Goal: Transaction & Acquisition: Purchase product/service

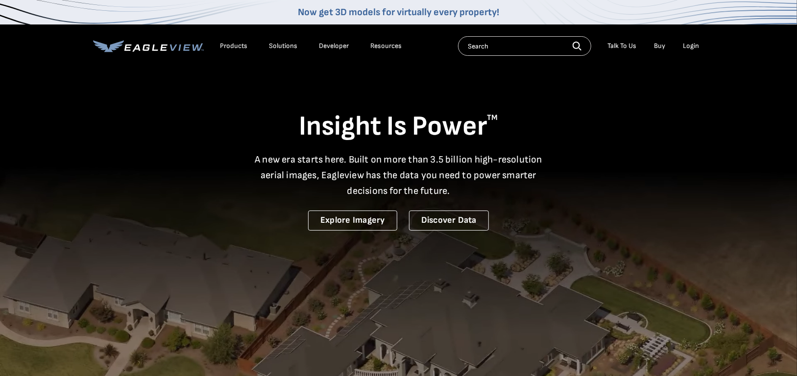
click at [694, 46] on div "Login" at bounding box center [692, 46] width 16 height 9
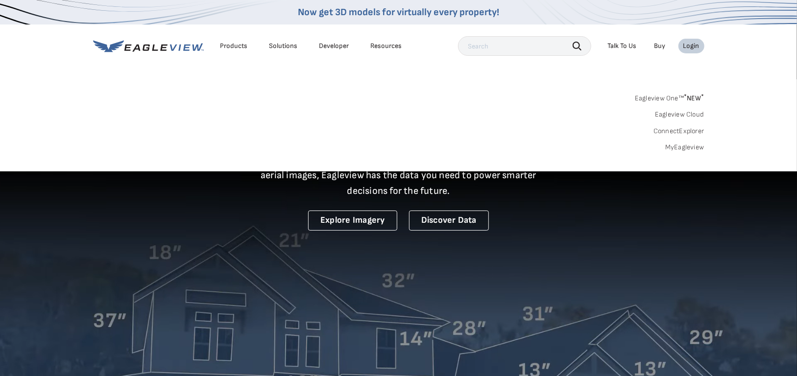
click at [694, 44] on div "Login" at bounding box center [692, 46] width 16 height 9
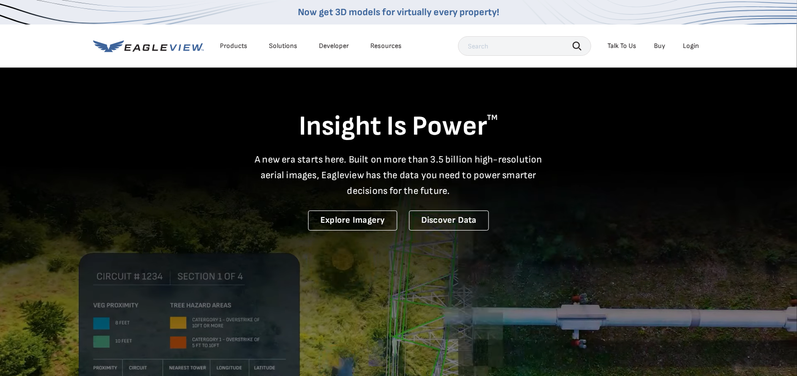
click at [694, 44] on div "Login" at bounding box center [692, 46] width 16 height 9
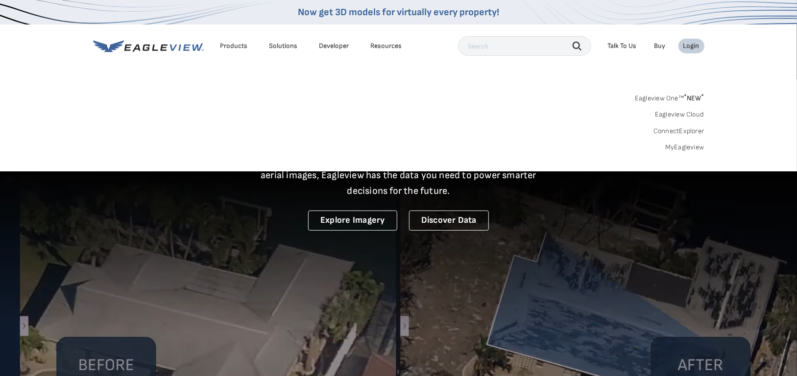
click at [680, 97] on link "Eagleview One™ * NEW *" at bounding box center [670, 96] width 70 height 11
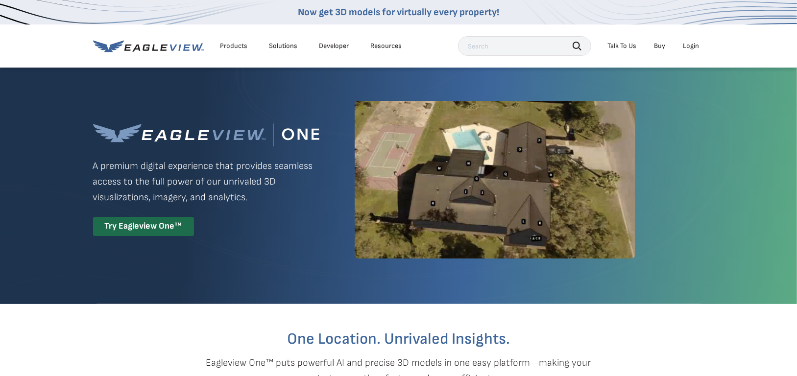
click at [693, 46] on div "Login" at bounding box center [692, 46] width 16 height 9
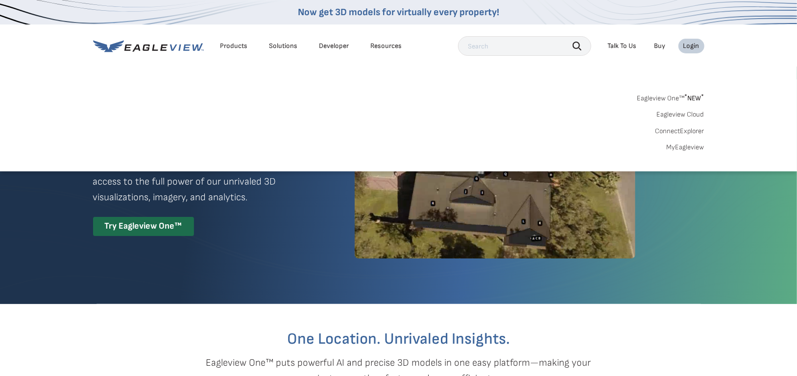
click at [672, 92] on link "Eagleview One™ * NEW *" at bounding box center [671, 96] width 67 height 11
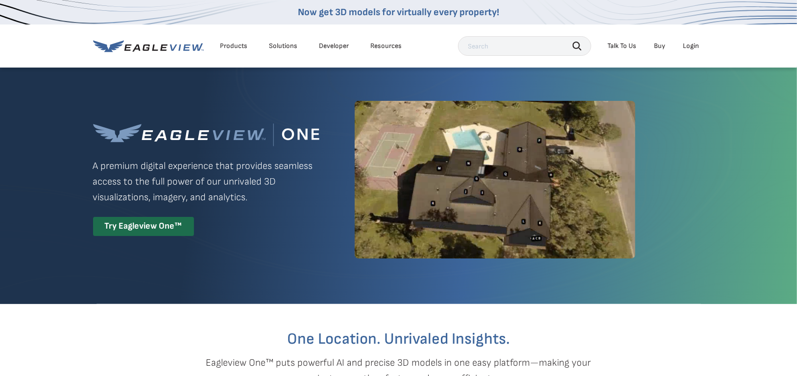
click at [511, 52] on input "text" at bounding box center [524, 46] width 133 height 20
click at [689, 44] on div "Login" at bounding box center [692, 46] width 16 height 9
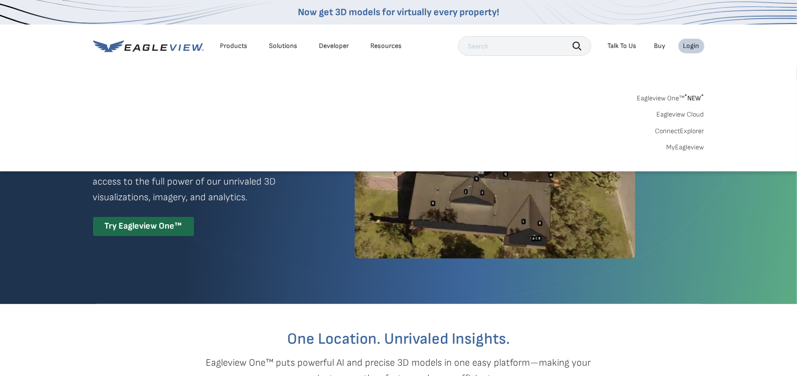
click at [686, 148] on link "MyEagleview" at bounding box center [686, 147] width 38 height 9
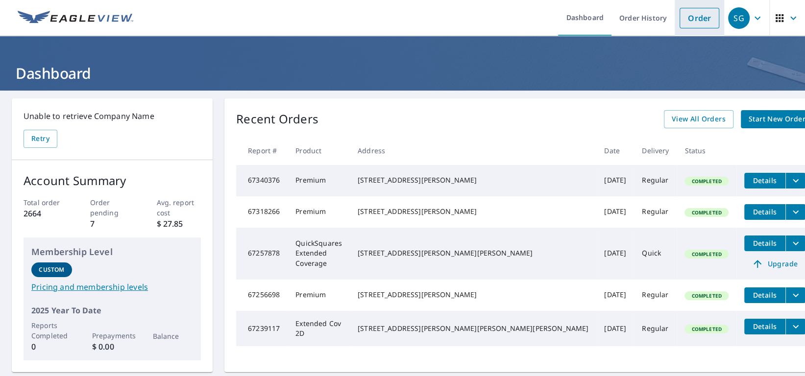
click at [696, 17] on link "Order" at bounding box center [700, 18] width 40 height 21
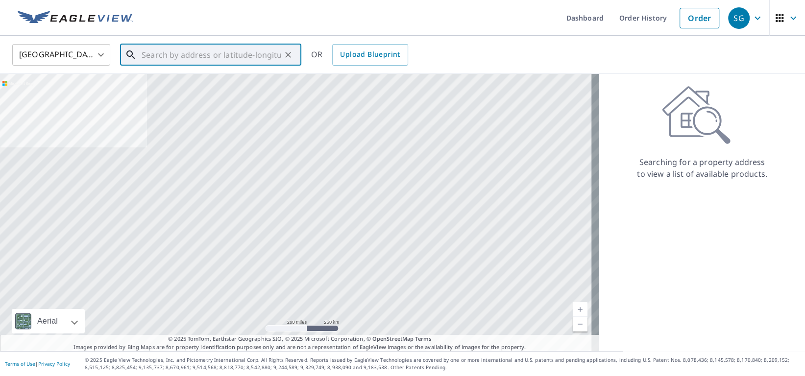
click at [170, 55] on input "text" at bounding box center [212, 54] width 140 height 27
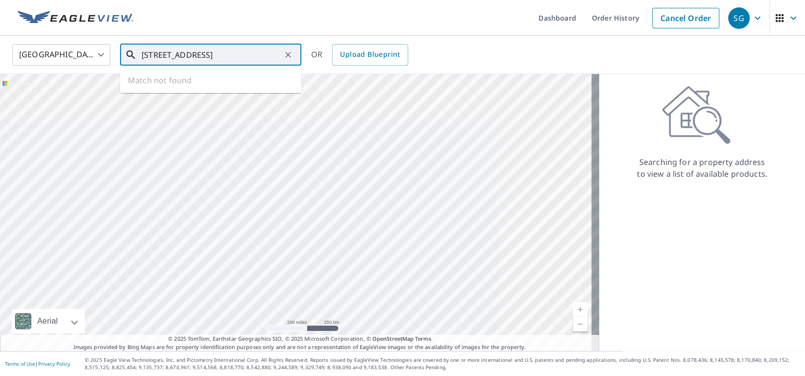
scroll to position [0, 39]
type input "[STREET_ADDRESS]"
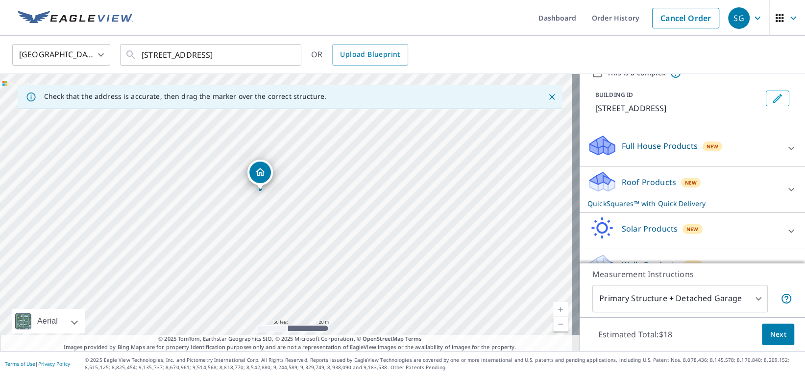
scroll to position [29, 0]
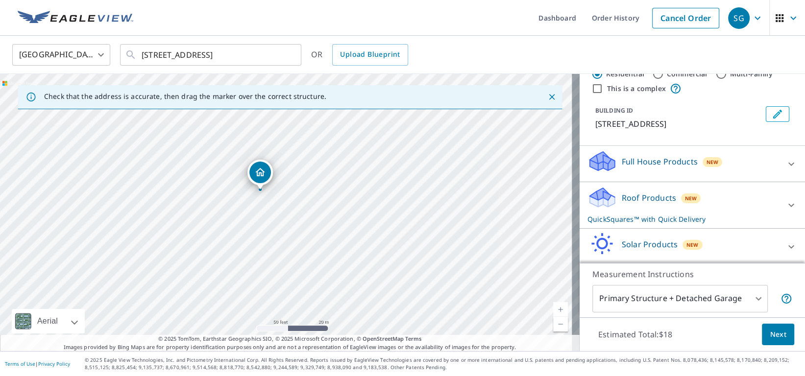
click at [674, 168] on p "Full House Products" at bounding box center [660, 162] width 76 height 12
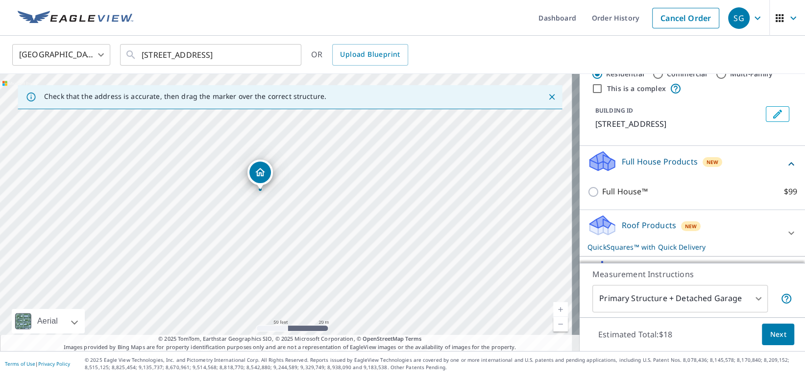
click at [681, 231] on div "New" at bounding box center [691, 226] width 20 height 12
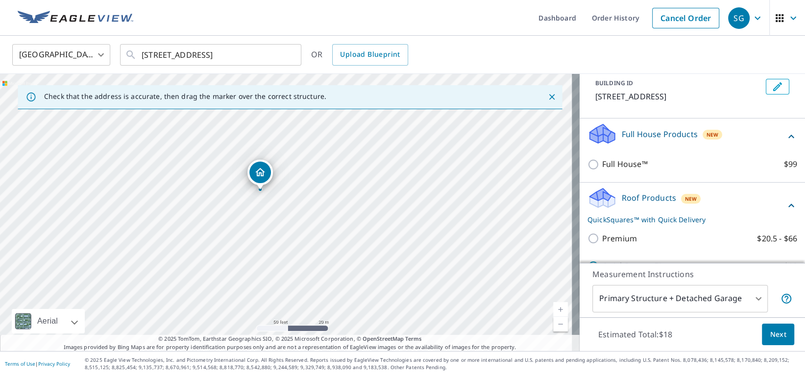
scroll to position [78, 0]
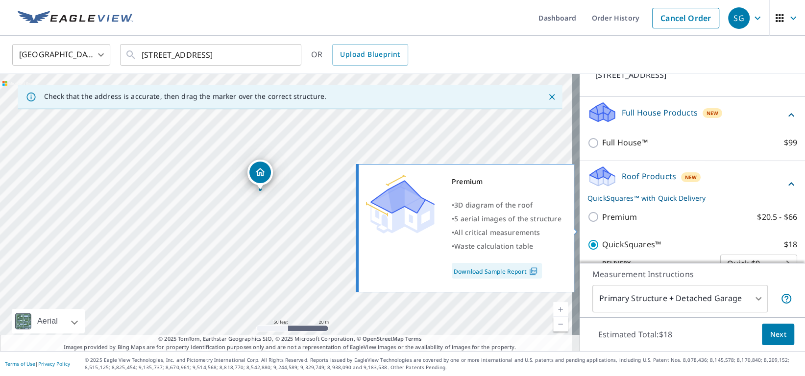
click at [679, 223] on label "Premium $20.5 - $66" at bounding box center [699, 217] width 195 height 12
click at [602, 223] on input "Premium $20.5 - $66" at bounding box center [595, 217] width 15 height 12
checkbox input "true"
checkbox input "false"
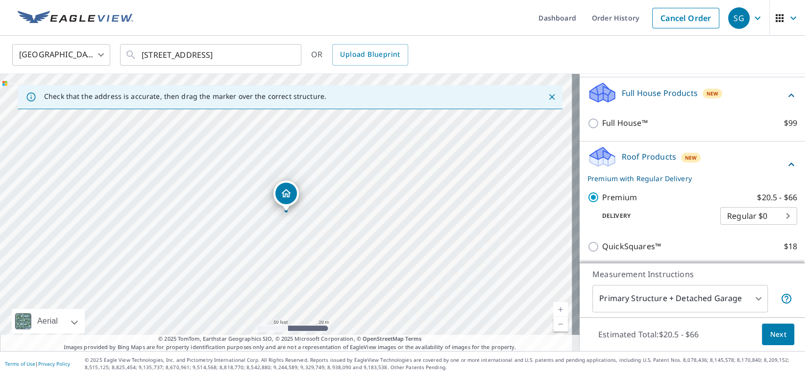
scroll to position [147, 0]
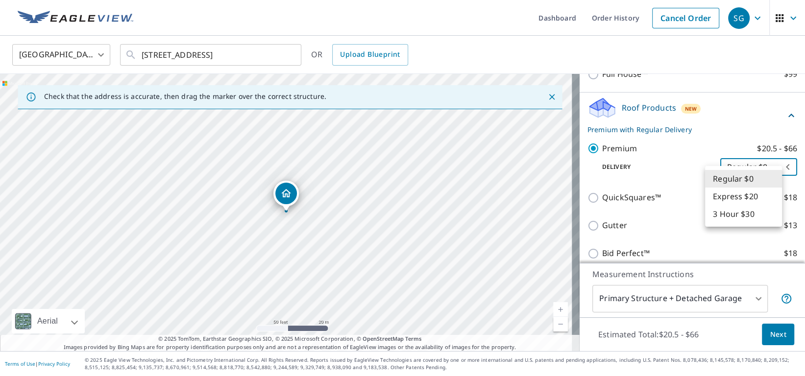
click at [738, 183] on body "SG SG Dashboard Order History Cancel Order SG [GEOGRAPHIC_DATA] [GEOGRAPHIC_DAT…" at bounding box center [402, 188] width 805 height 376
click at [684, 161] on div at bounding box center [402, 188] width 805 height 376
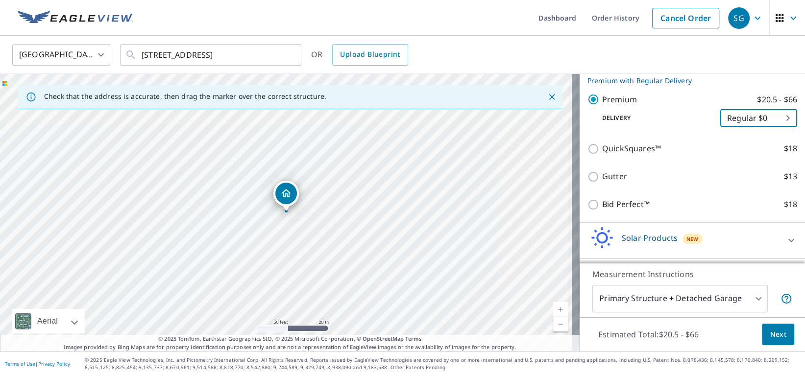
scroll to position [239, 0]
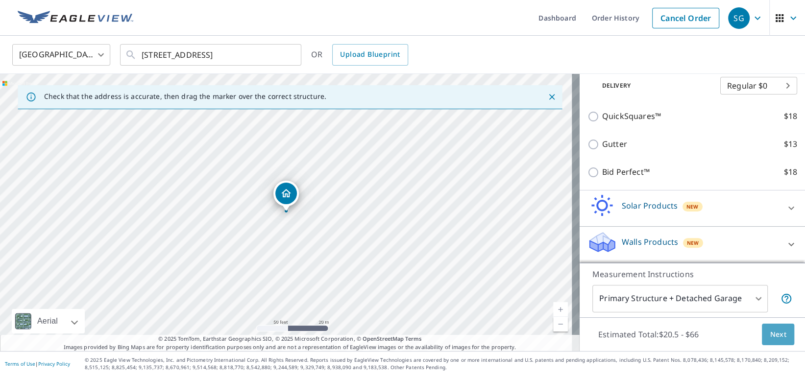
click at [775, 327] on button "Next" at bounding box center [778, 335] width 32 height 22
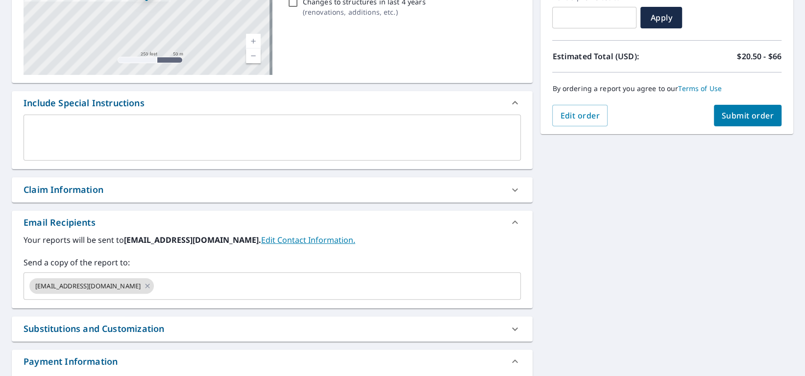
scroll to position [196, 0]
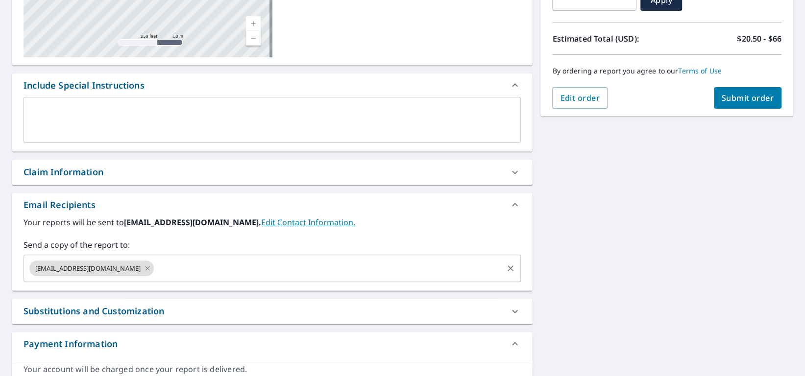
click at [144, 272] on icon at bounding box center [148, 268] width 8 height 11
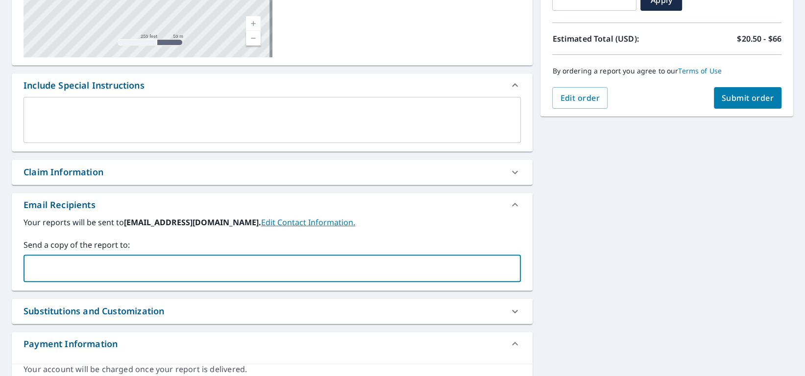
click at [142, 272] on input "text" at bounding box center [265, 268] width 474 height 19
type input "D"
type input "[EMAIL_ADDRESS][PERSON_NAME][DOMAIN_NAME]"
drag, startPoint x: 224, startPoint y: 270, endPoint x: 0, endPoint y: 264, distance: 224.5
click at [0, 264] on div "[STREET_ADDRESS] Aerial Road A standard road map Aerial A detailed look from ab…" at bounding box center [402, 149] width 805 height 508
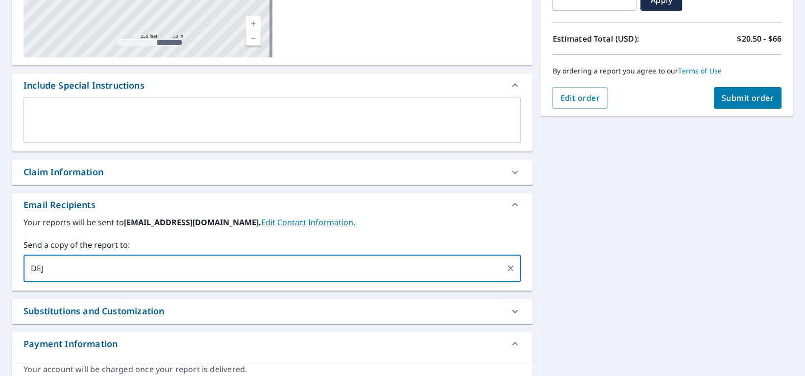
type input "DEJA"
type input "DEJA.[PERSON_NAME]"
type input "[DOMAIN_NAME]"
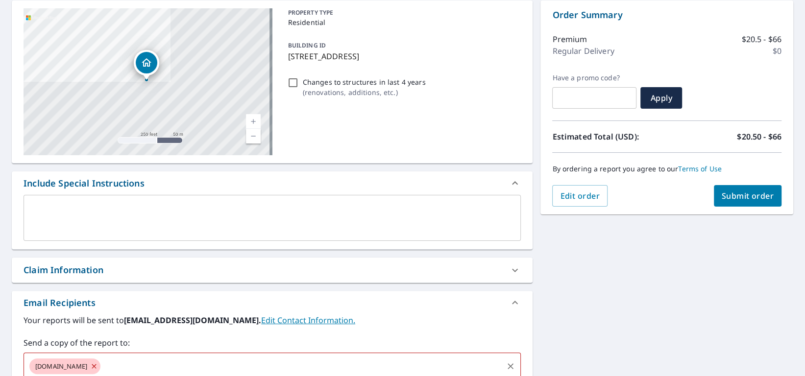
scroll to position [245, 0]
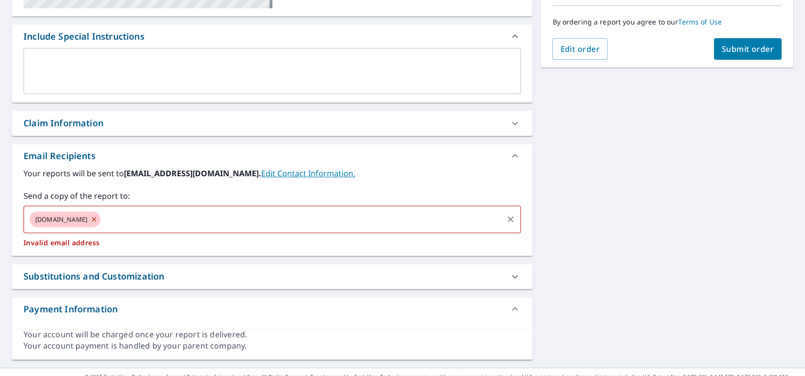
click at [90, 221] on icon at bounding box center [94, 219] width 8 height 11
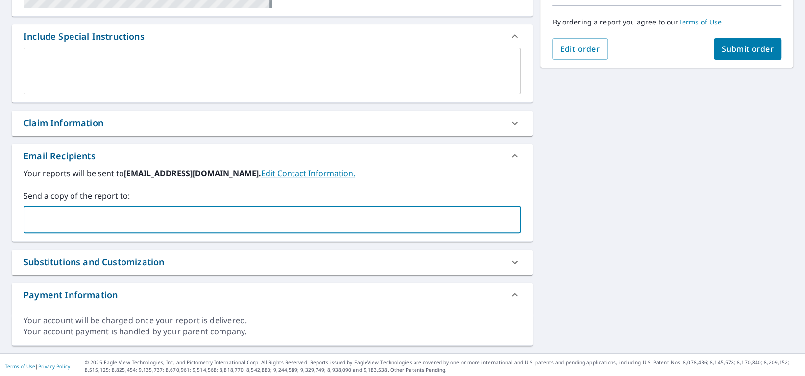
paste input "[PERSON_NAME] <[EMAIL_ADDRESS][PERSON_NAME][DOMAIN_NAME]>"
type input "[PERSON_NAME] <[EMAIL_ADDRESS][PERSON_NAME][DOMAIN_NAME]>"
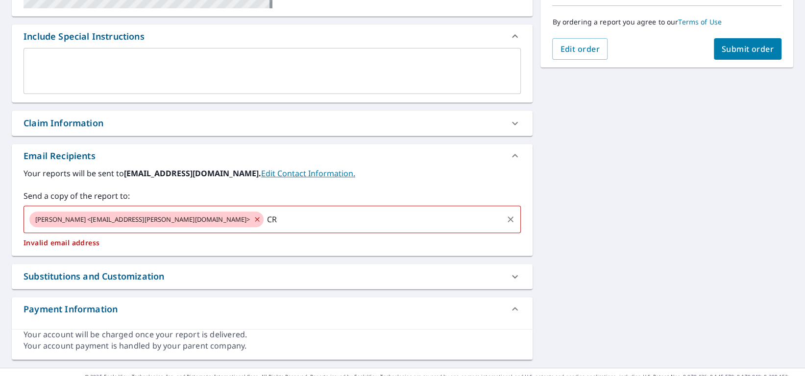
type input "[EMAIL_ADDRESS][PERSON_NAME][DOMAIN_NAME]"
click at [377, 224] on input "[EMAIL_ADDRESS][PERSON_NAME][DOMAIN_NAME]" at bounding box center [383, 219] width 237 height 19
type input "[EMAIL_ADDRESS][PERSON_NAME][DOMAIN_NAME]"
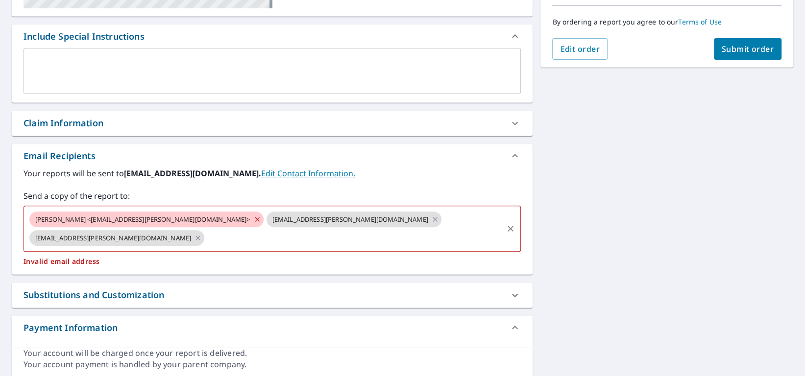
click at [253, 222] on icon at bounding box center [257, 219] width 8 height 11
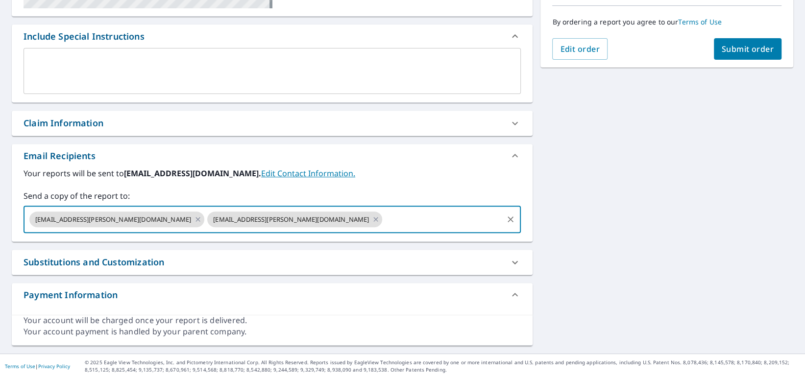
drag, startPoint x: 277, startPoint y: 221, endPoint x: 743, endPoint y: 114, distance: 478.7
click at [743, 114] on div "[STREET_ADDRESS] Aerial Road A standard road map Aerial A detailed look from ab…" at bounding box center [402, 100] width 805 height 508
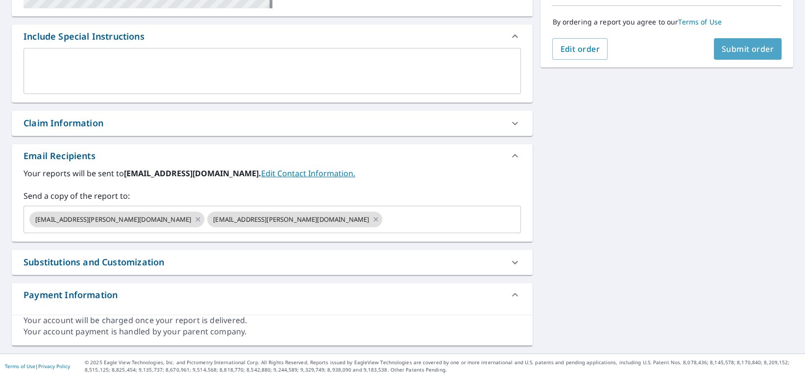
click at [739, 50] on span "Submit order" at bounding box center [748, 49] width 52 height 11
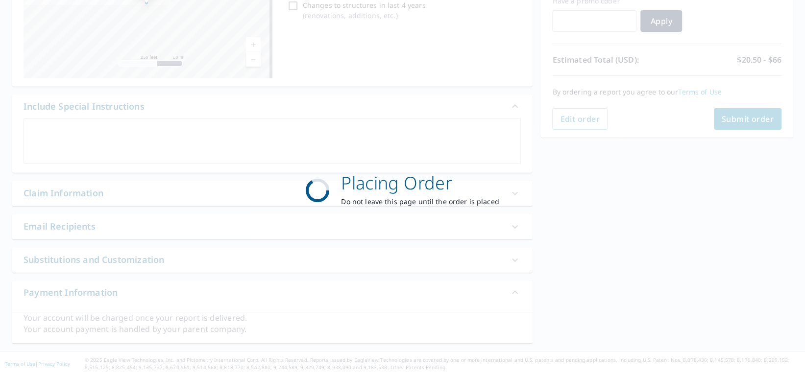
scroll to position [174, 0]
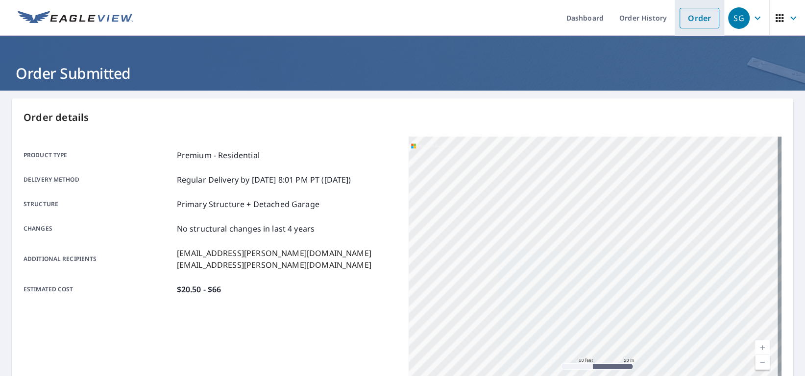
click at [697, 21] on link "Order" at bounding box center [700, 18] width 40 height 21
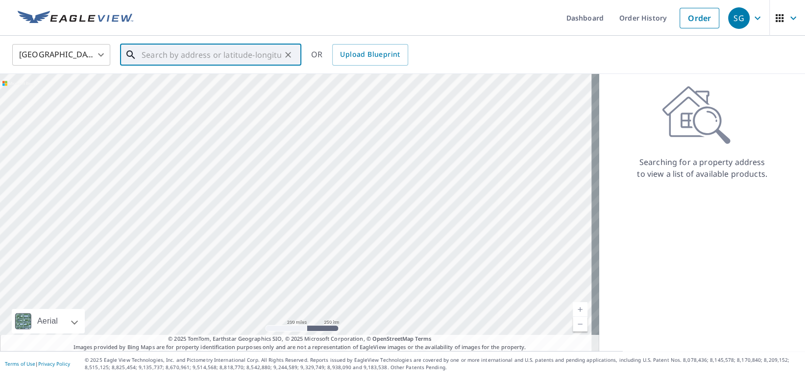
click at [207, 57] on input "text" at bounding box center [212, 54] width 140 height 27
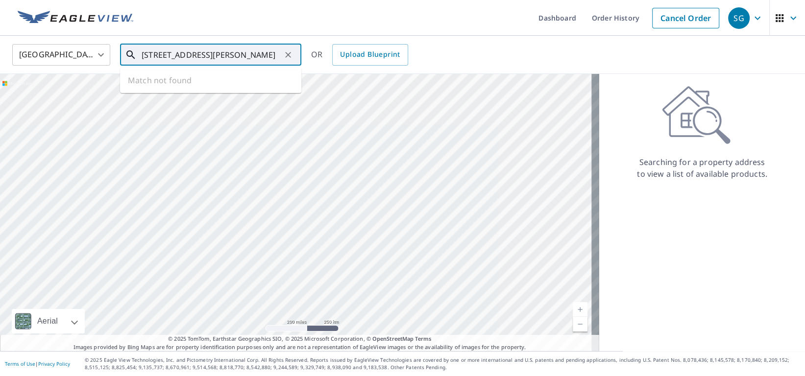
type input "[STREET_ADDRESS][PERSON_NAME]"
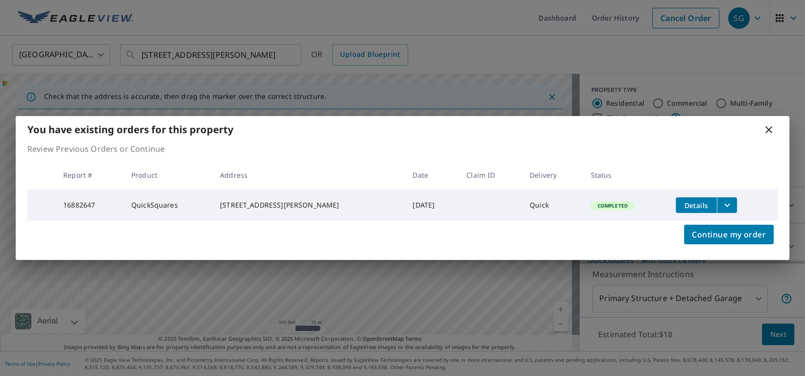
click at [766, 124] on icon at bounding box center [769, 130] width 12 height 12
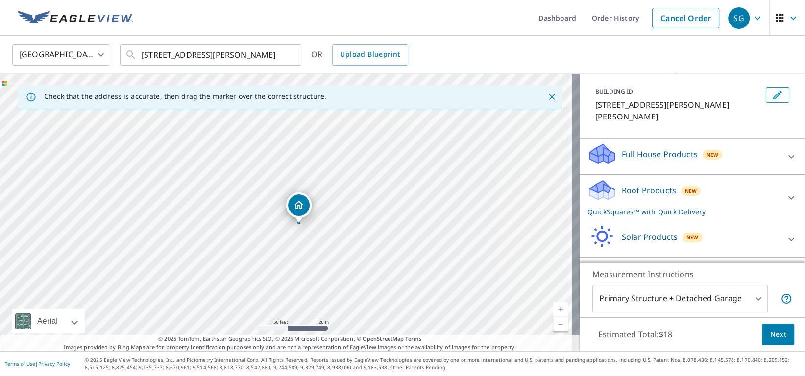
scroll to position [49, 0]
click at [672, 186] on div "Roof Products New QuickSquares™ with Quick Delivery" at bounding box center [684, 197] width 192 height 38
click at [674, 227] on div "Premium $20.5 - $66" at bounding box center [693, 231] width 210 height 28
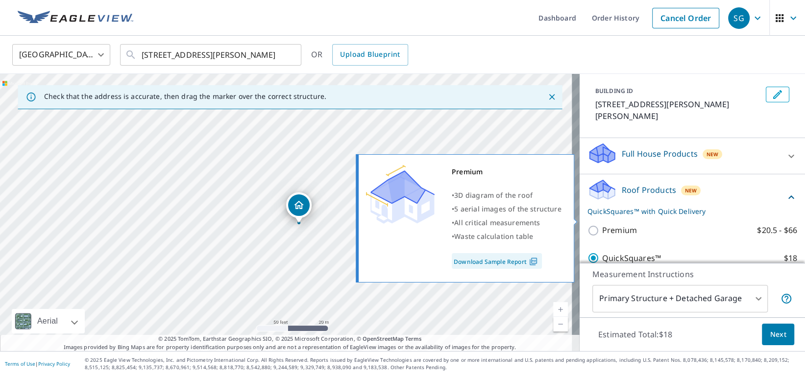
click at [652, 224] on label "Premium $20.5 - $66" at bounding box center [699, 230] width 195 height 12
click at [602, 225] on input "Premium $20.5 - $66" at bounding box center [595, 231] width 15 height 12
checkbox input "true"
checkbox input "false"
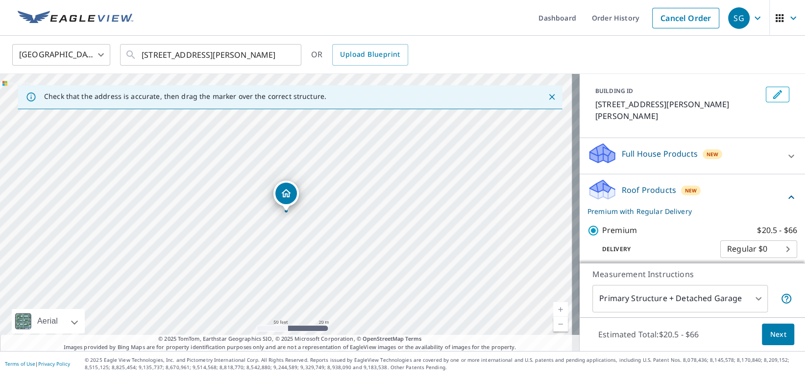
click at [770, 339] on span "Next" at bounding box center [778, 335] width 17 height 12
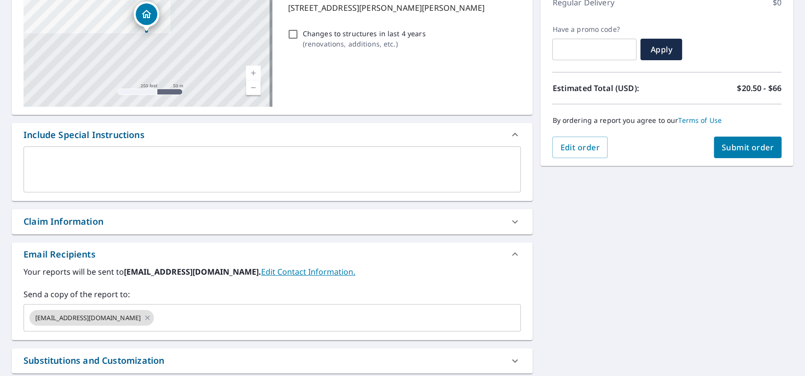
scroll to position [147, 0]
click at [146, 318] on icon at bounding box center [148, 317] width 8 height 11
click at [141, 318] on input "text" at bounding box center [265, 317] width 474 height 19
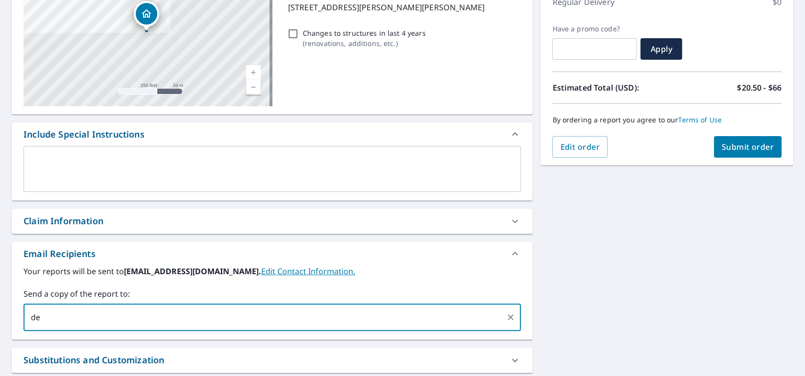
type input "d"
type input "[EMAIL_ADDRESS][PERSON_NAME][DOMAIN_NAME]"
click at [186, 312] on input "[EMAIL_ADDRESS][PERSON_NAME][DOMAIN_NAME]" at bounding box center [265, 317] width 474 height 19
paste input "[PERSON_NAME] <[EMAIL_ADDRESS][PERSON_NAME][DOMAIN_NAME]>"
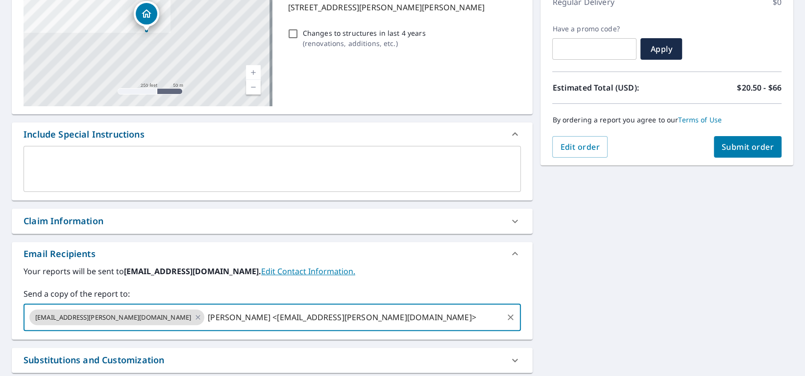
click at [220, 320] on input "[PERSON_NAME] <[EMAIL_ADDRESS][PERSON_NAME][DOMAIN_NAME]>" at bounding box center [354, 317] width 296 height 19
click at [286, 315] on input "[EMAIL_ADDRESS][PERSON_NAME][DOMAIN_NAME]>" at bounding box center [354, 317] width 296 height 19
click at [332, 324] on input "[EMAIL_ADDRESS][PERSON_NAME][DOMAIN_NAME]" at bounding box center [354, 317] width 296 height 19
type input "[EMAIL_ADDRESS][PERSON_NAME][DOMAIN_NAME]"
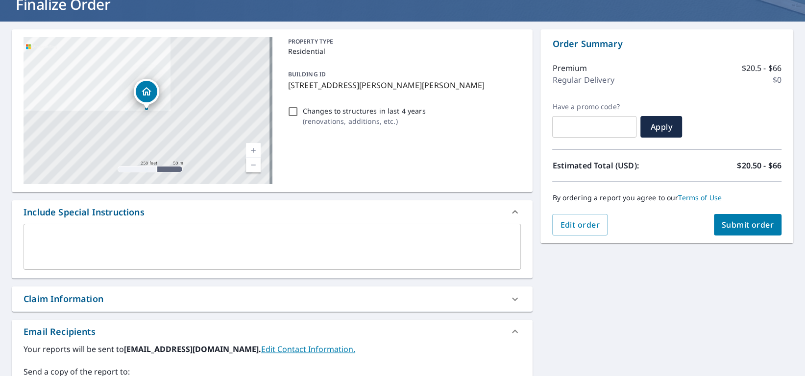
scroll to position [49, 0]
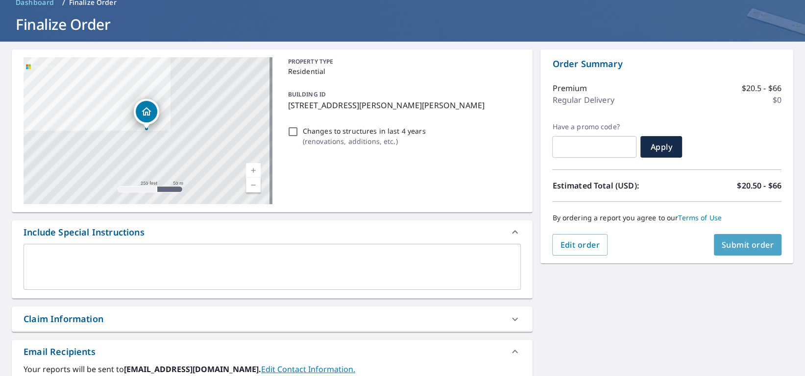
click at [744, 240] on span "Submit order" at bounding box center [748, 245] width 52 height 11
